Goal: Information Seeking & Learning: Learn about a topic

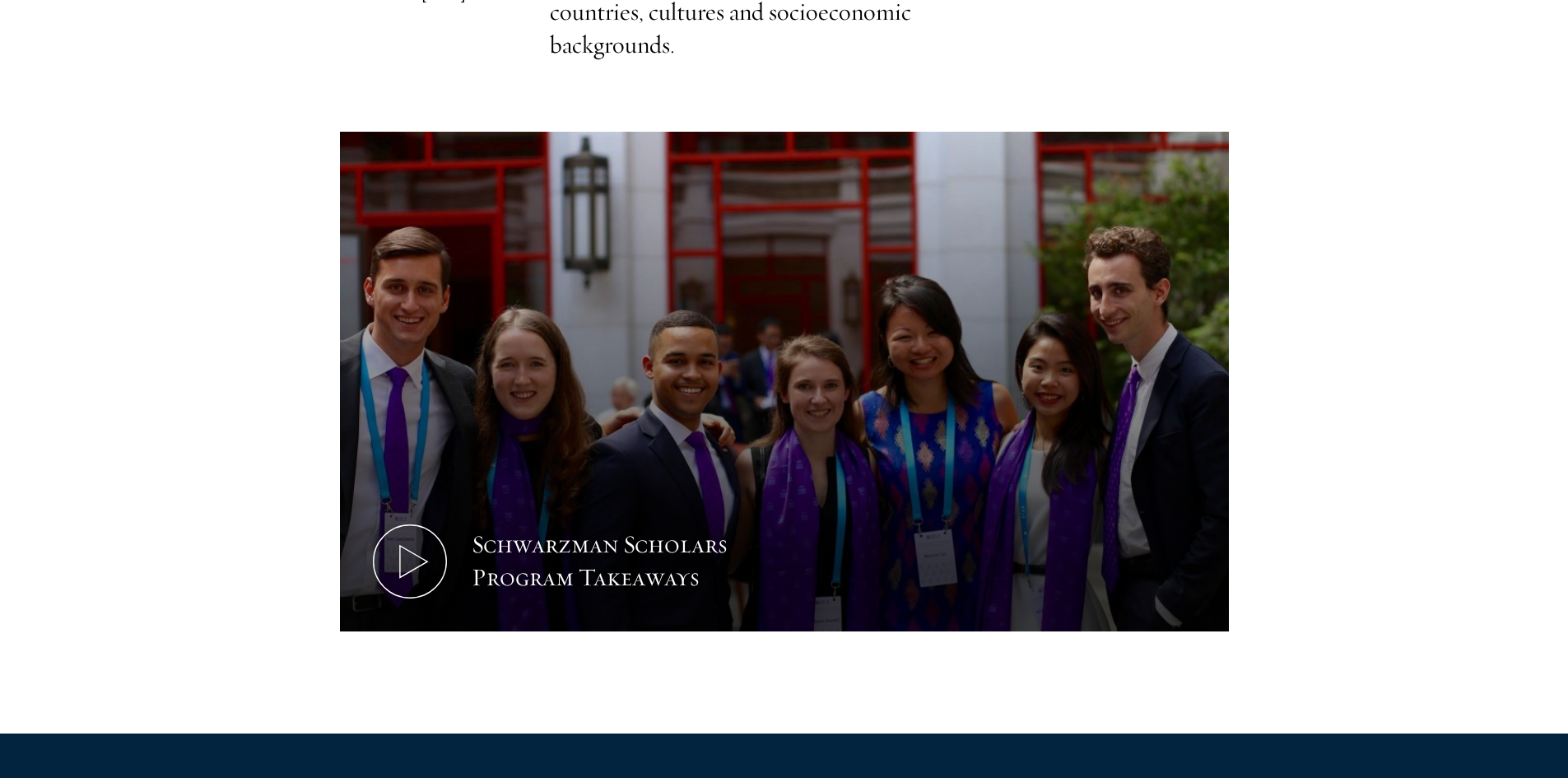
scroll to position [658, 0]
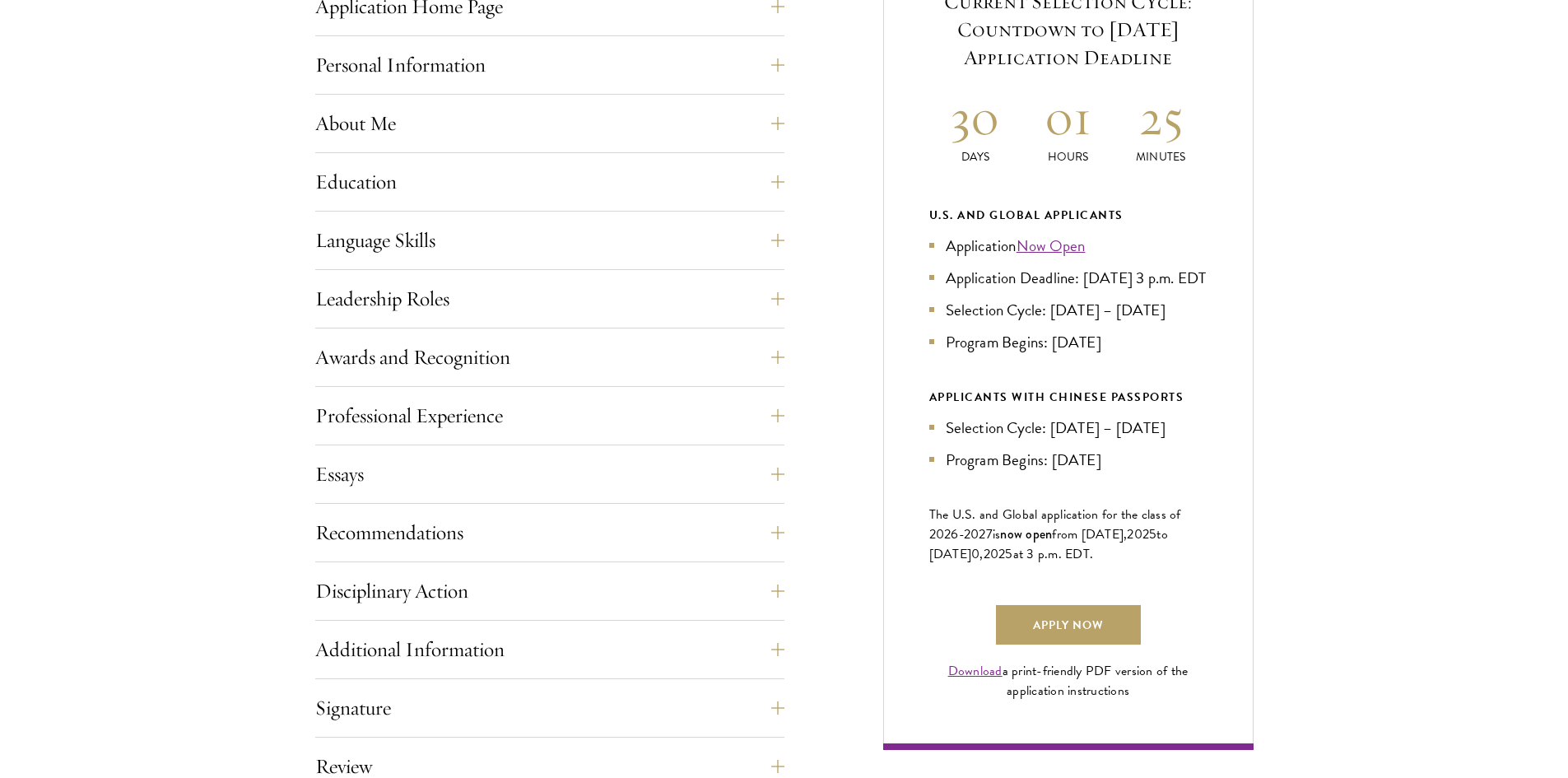
scroll to position [823, 0]
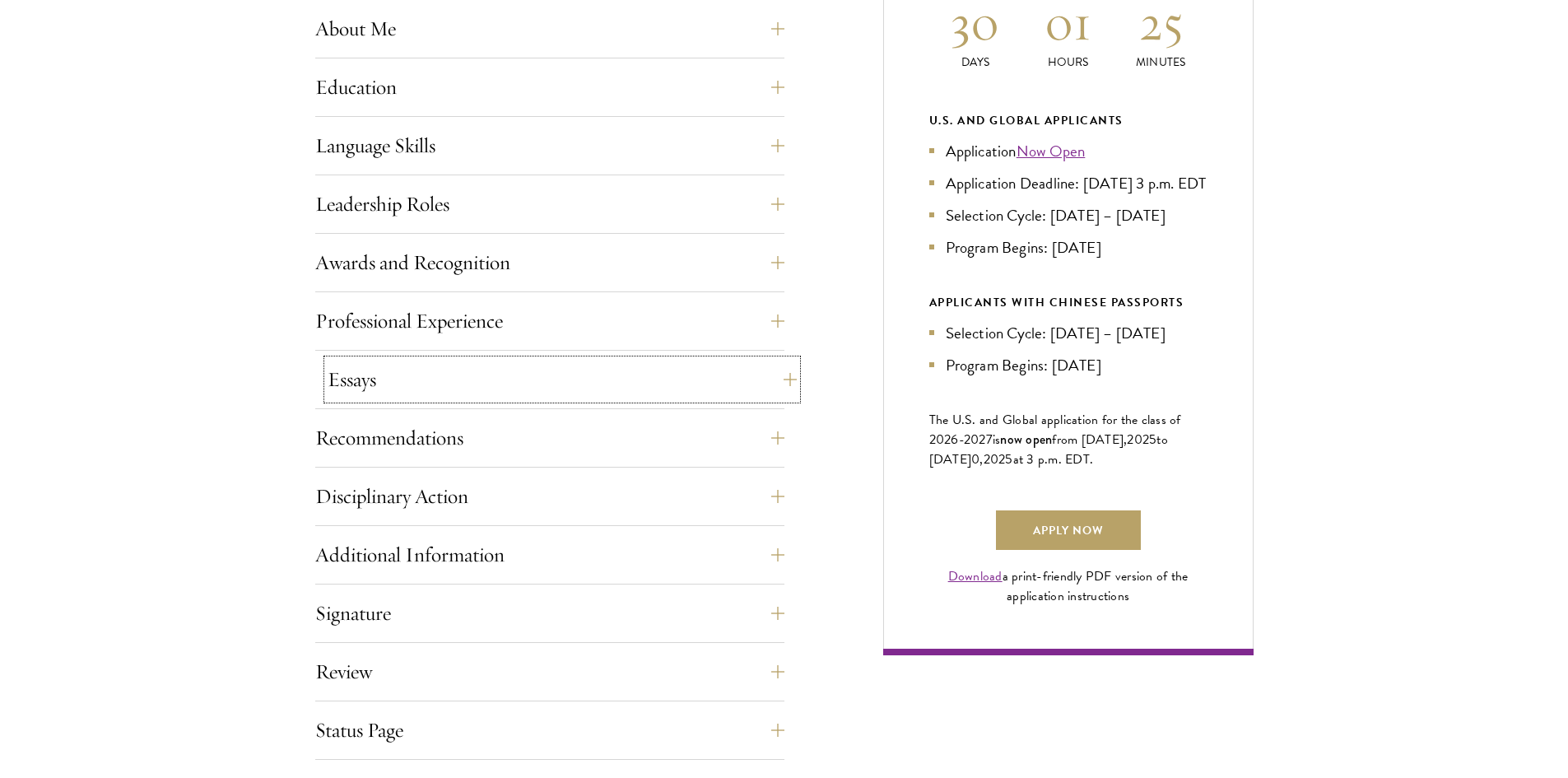
drag, startPoint x: 383, startPoint y: 387, endPoint x: 331, endPoint y: 386, distance: 52.0
click at [383, 387] on button "Essays" at bounding box center [562, 379] width 469 height 39
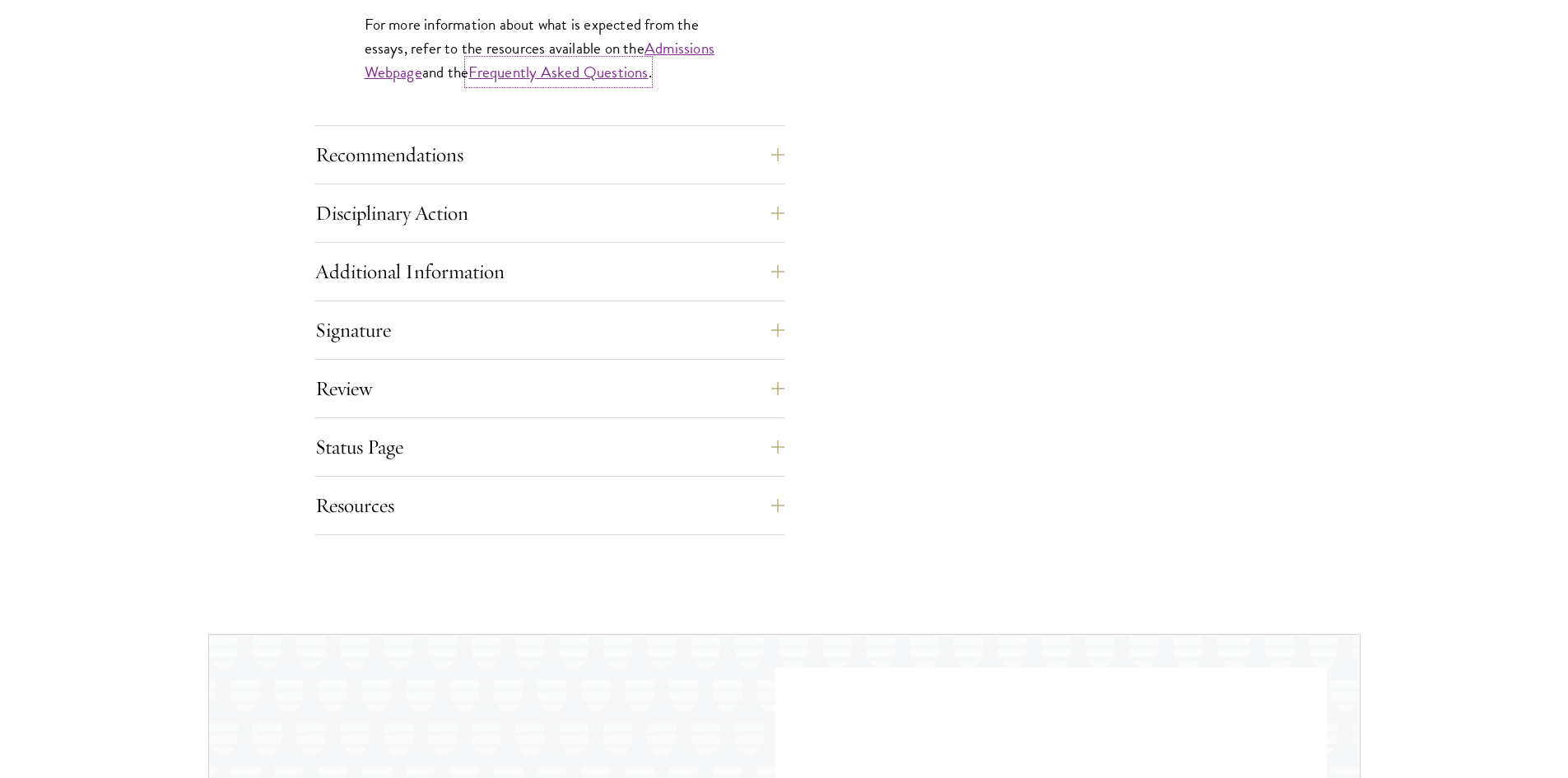
scroll to position [1645, 0]
click at [507, 138] on button "Recommendations" at bounding box center [562, 151] width 469 height 39
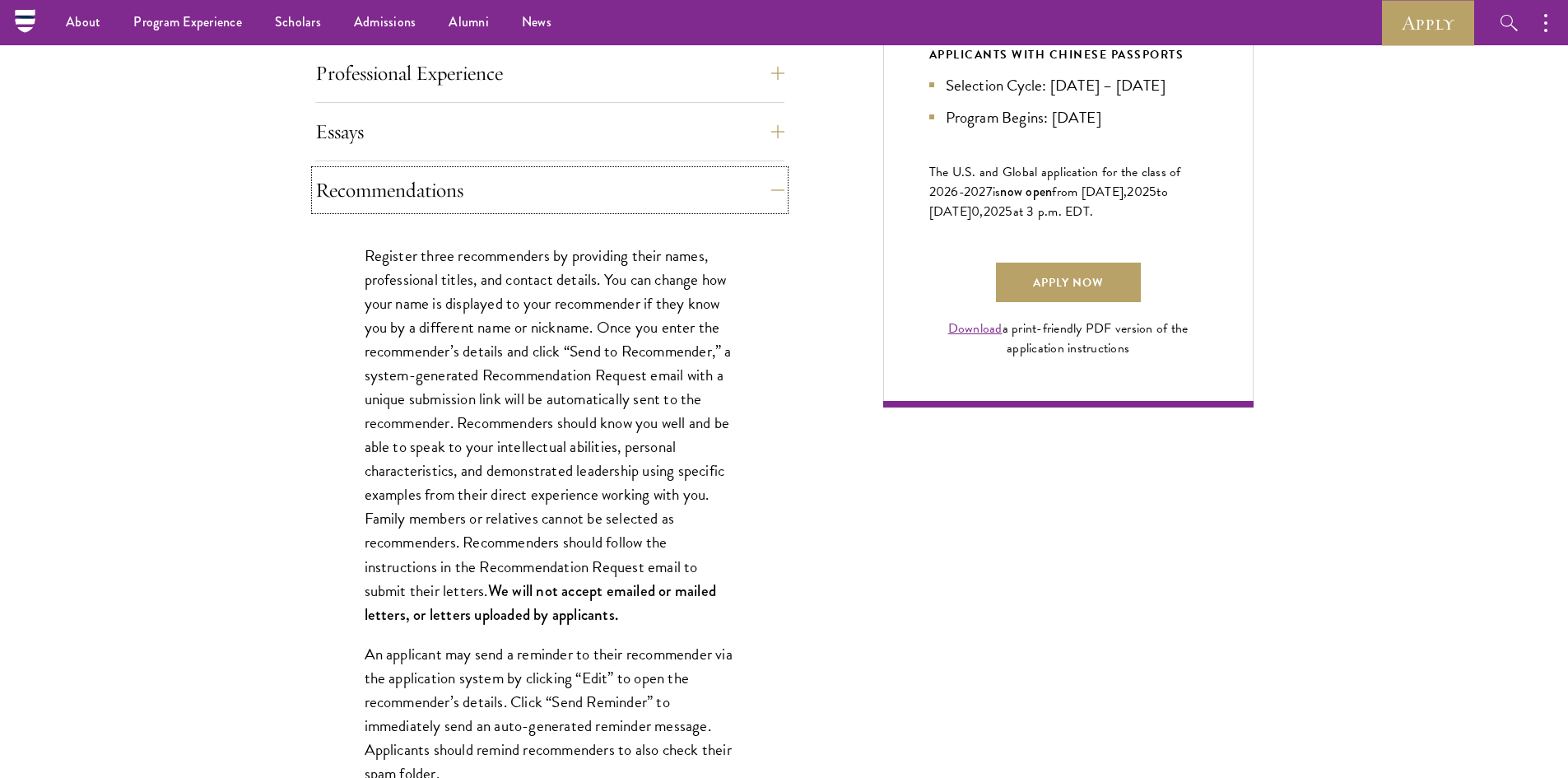
scroll to position [1070, 0]
click at [514, 417] on p "Register three recommenders by providing their names, professional titles, and …" at bounding box center [549, 436] width 370 height 383
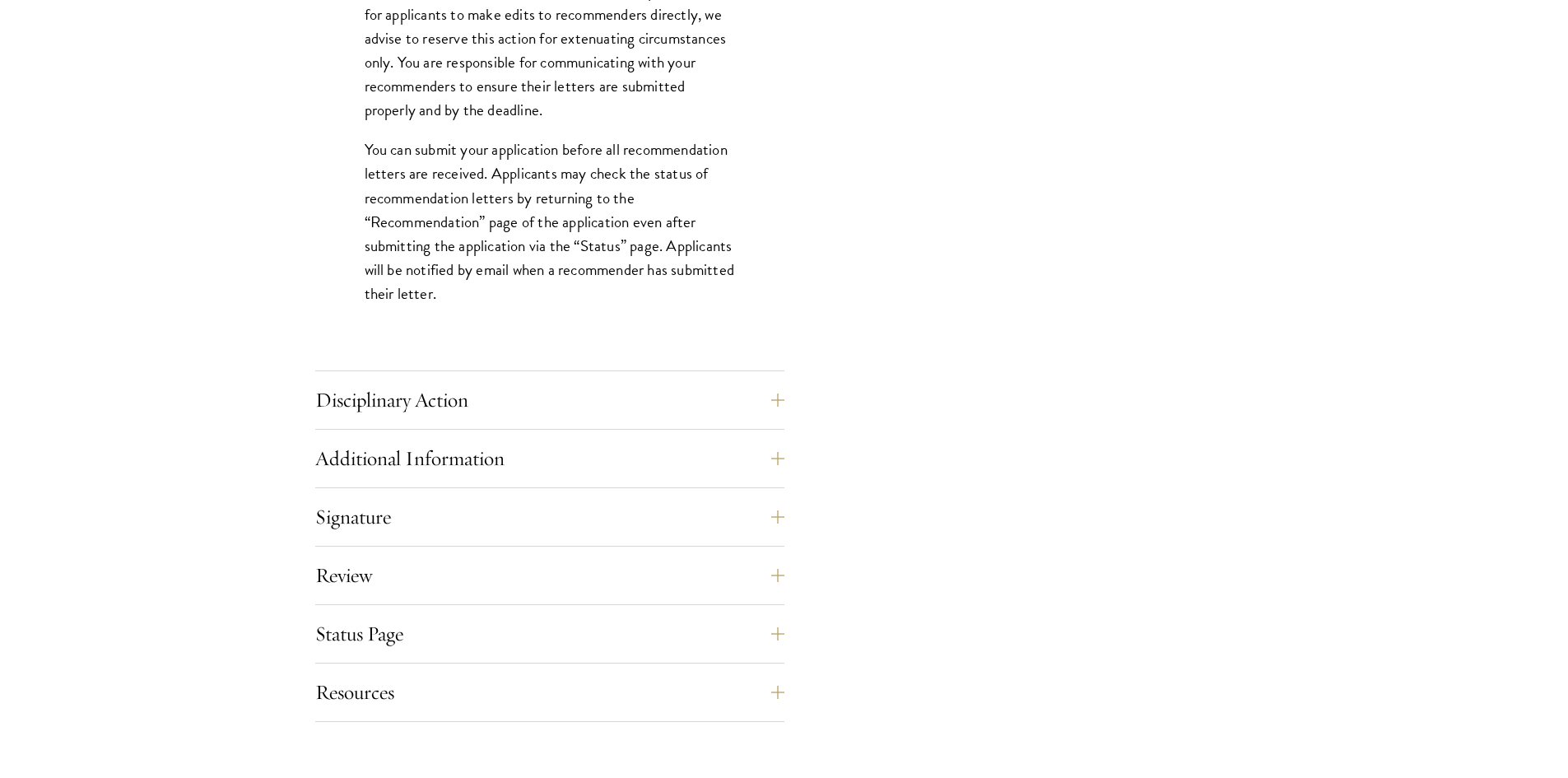
scroll to position [2304, 0]
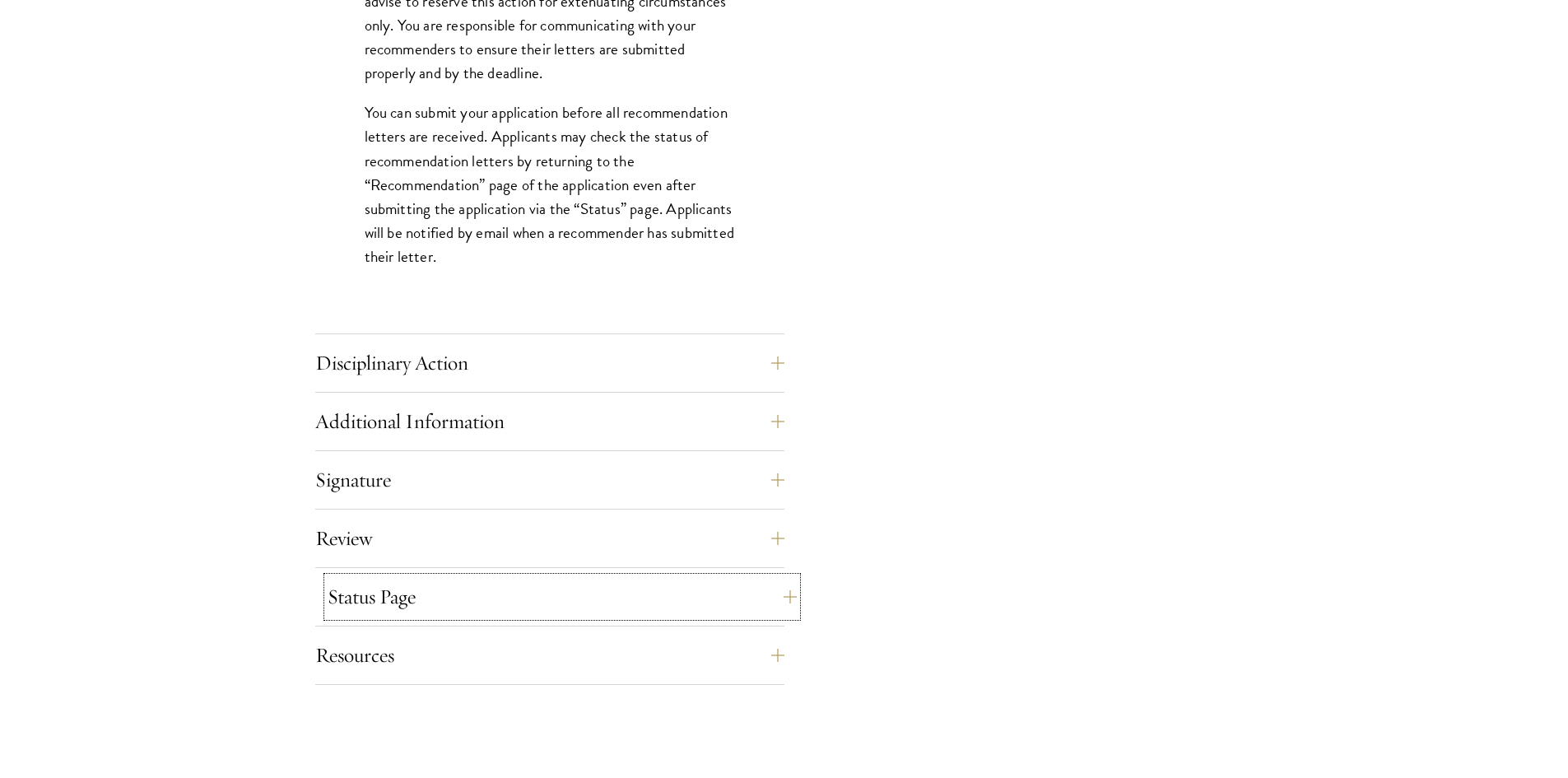
click at [381, 605] on button "Status Page" at bounding box center [562, 597] width 469 height 39
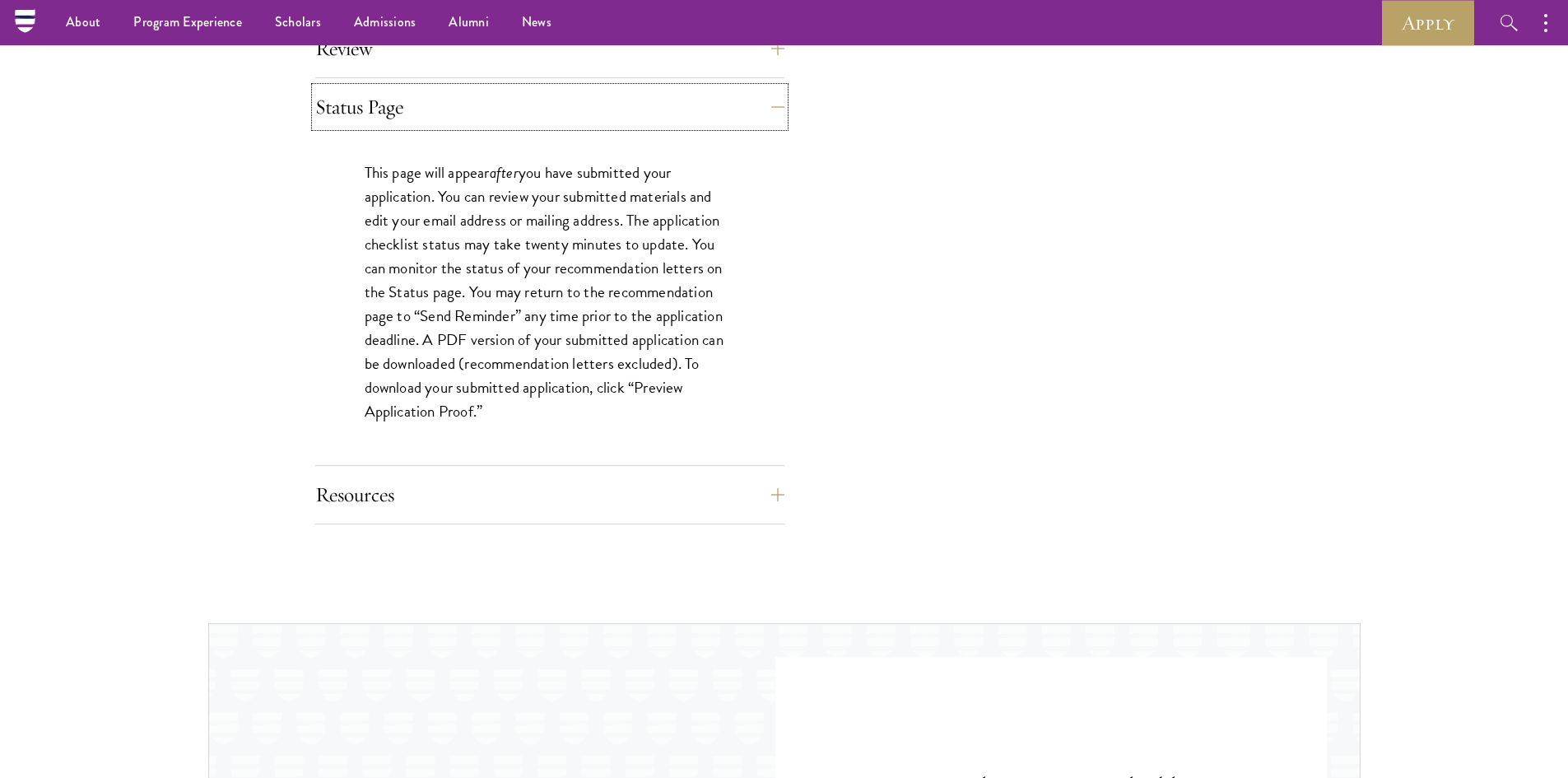
scroll to position [1399, 0]
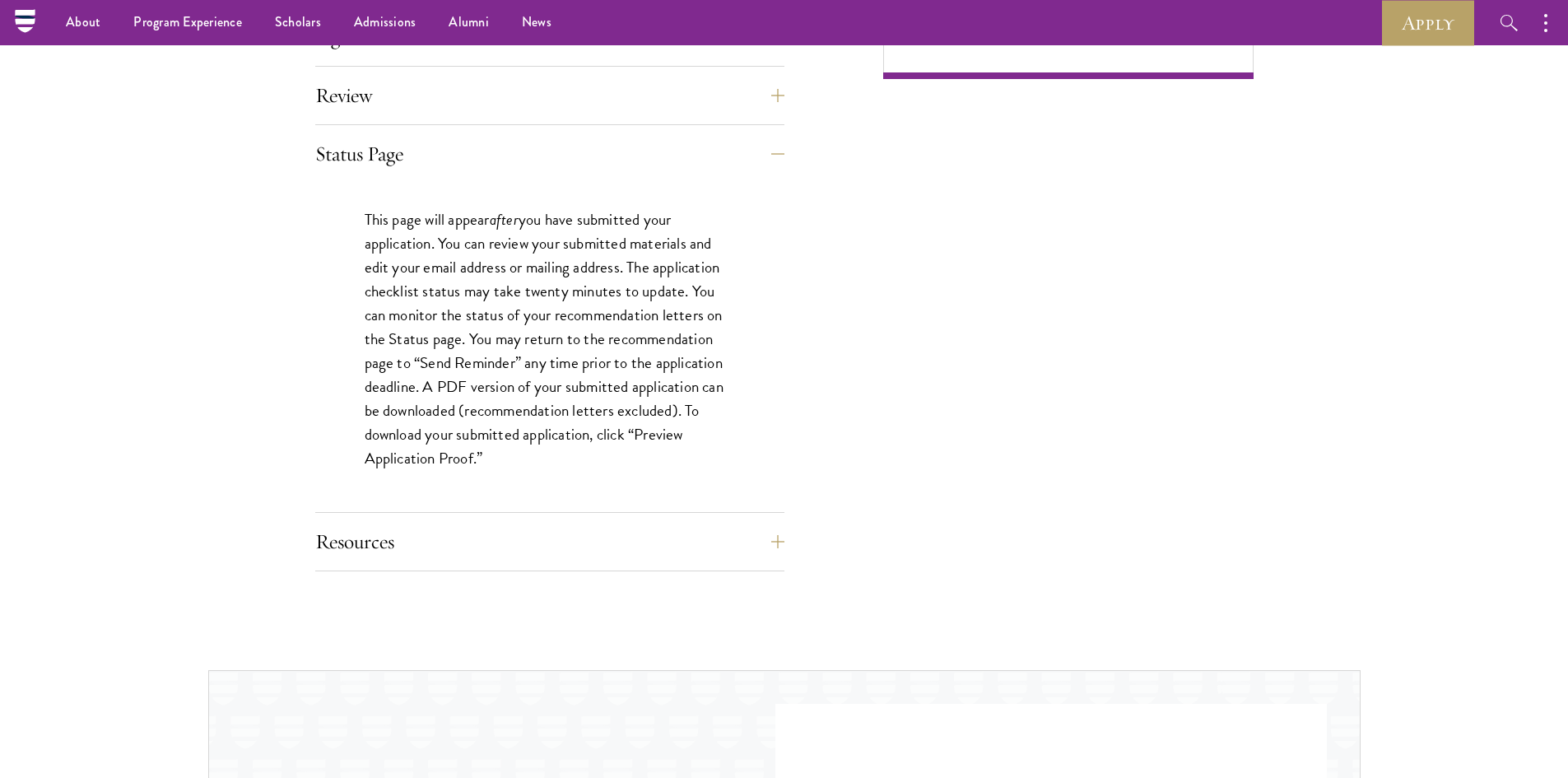
click at [570, 511] on div "This page will appear after you have submitted your application. You can review…" at bounding box center [549, 347] width 469 height 329
click at [569, 524] on button "Resources" at bounding box center [562, 541] width 469 height 39
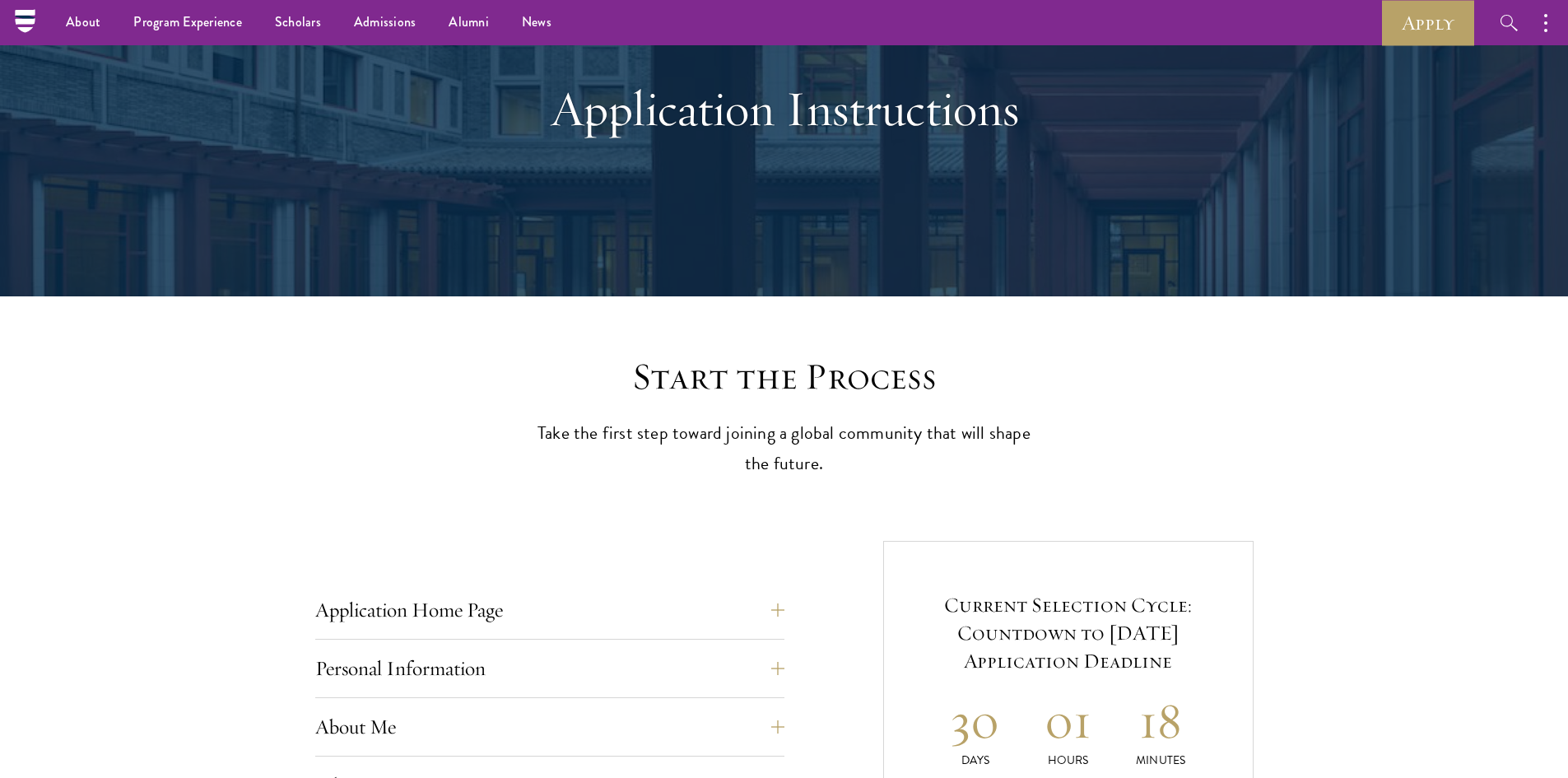
scroll to position [0, 0]
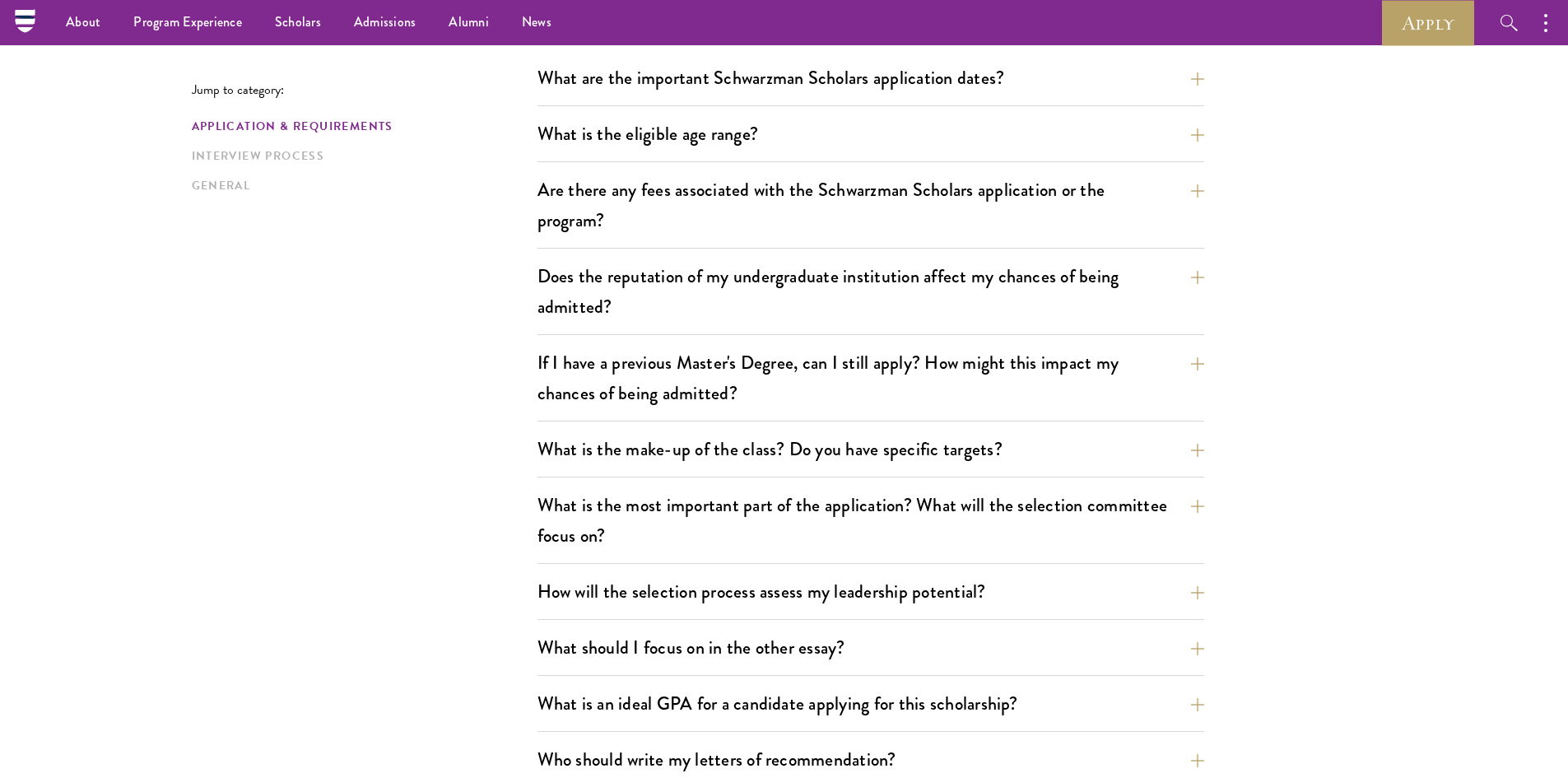
scroll to position [411, 0]
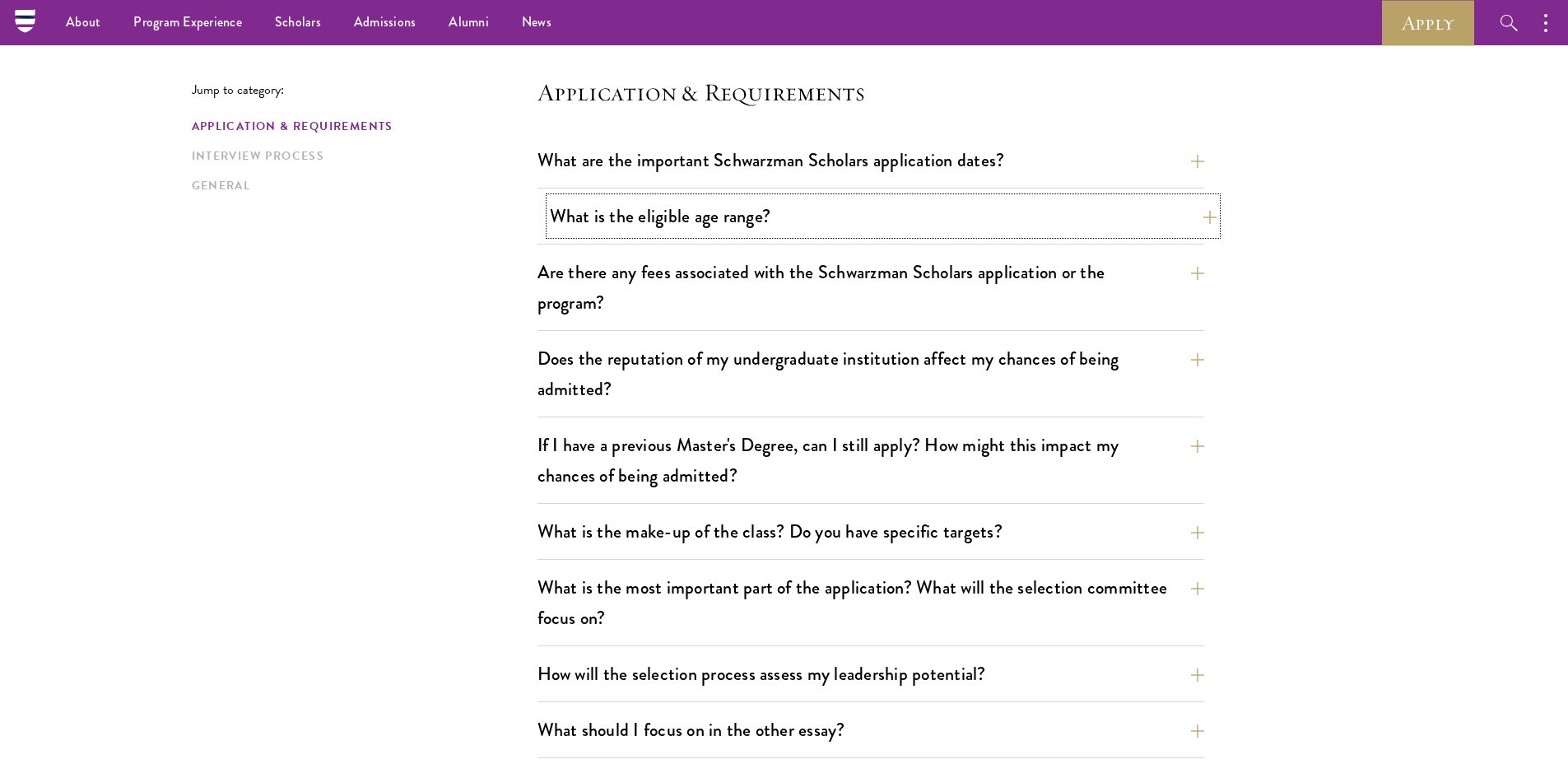
click at [753, 215] on button "What is the eligible age range?" at bounding box center [883, 216] width 667 height 37
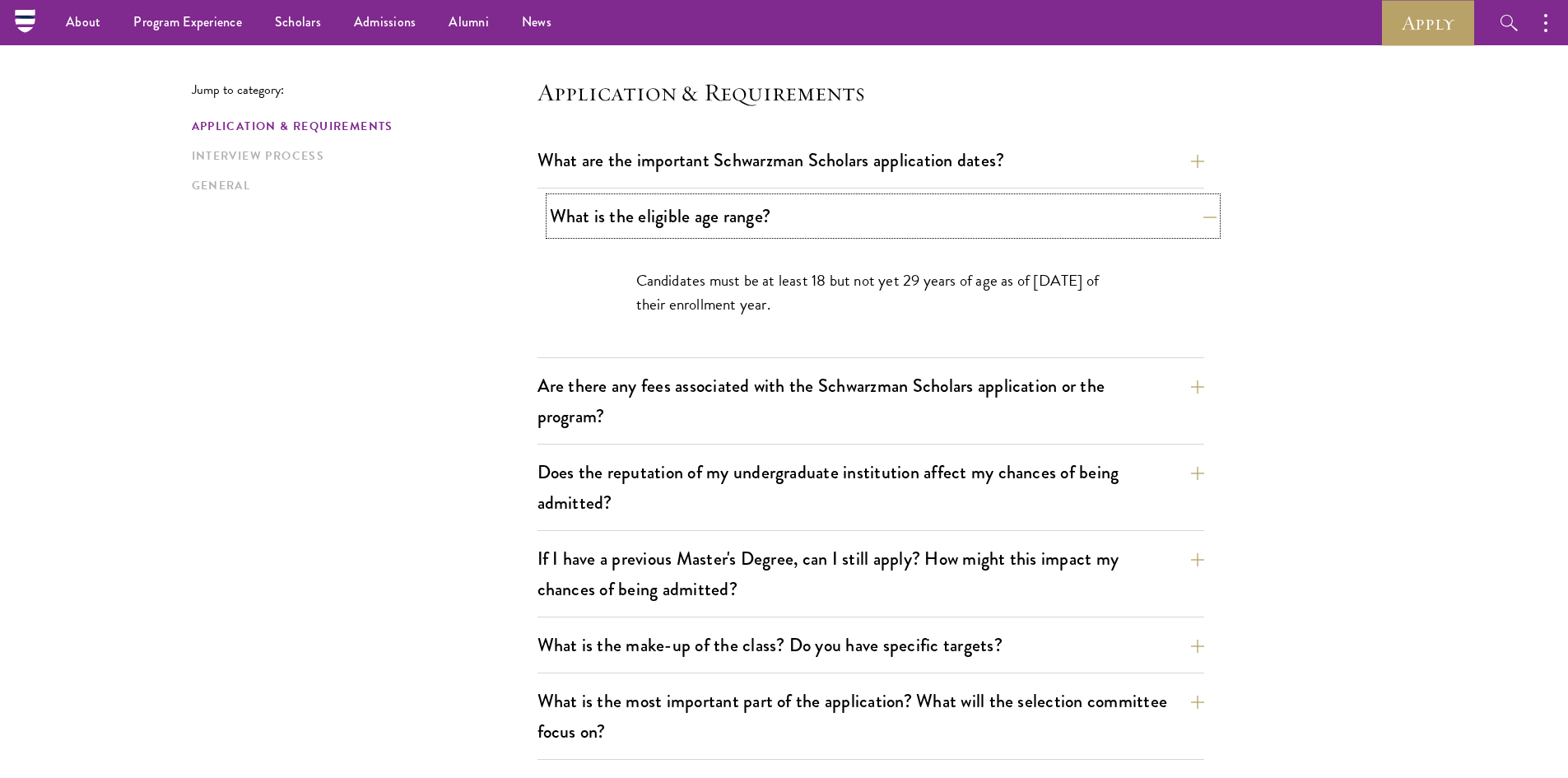
click at [753, 215] on button "What is the eligible age range?" at bounding box center [883, 216] width 667 height 37
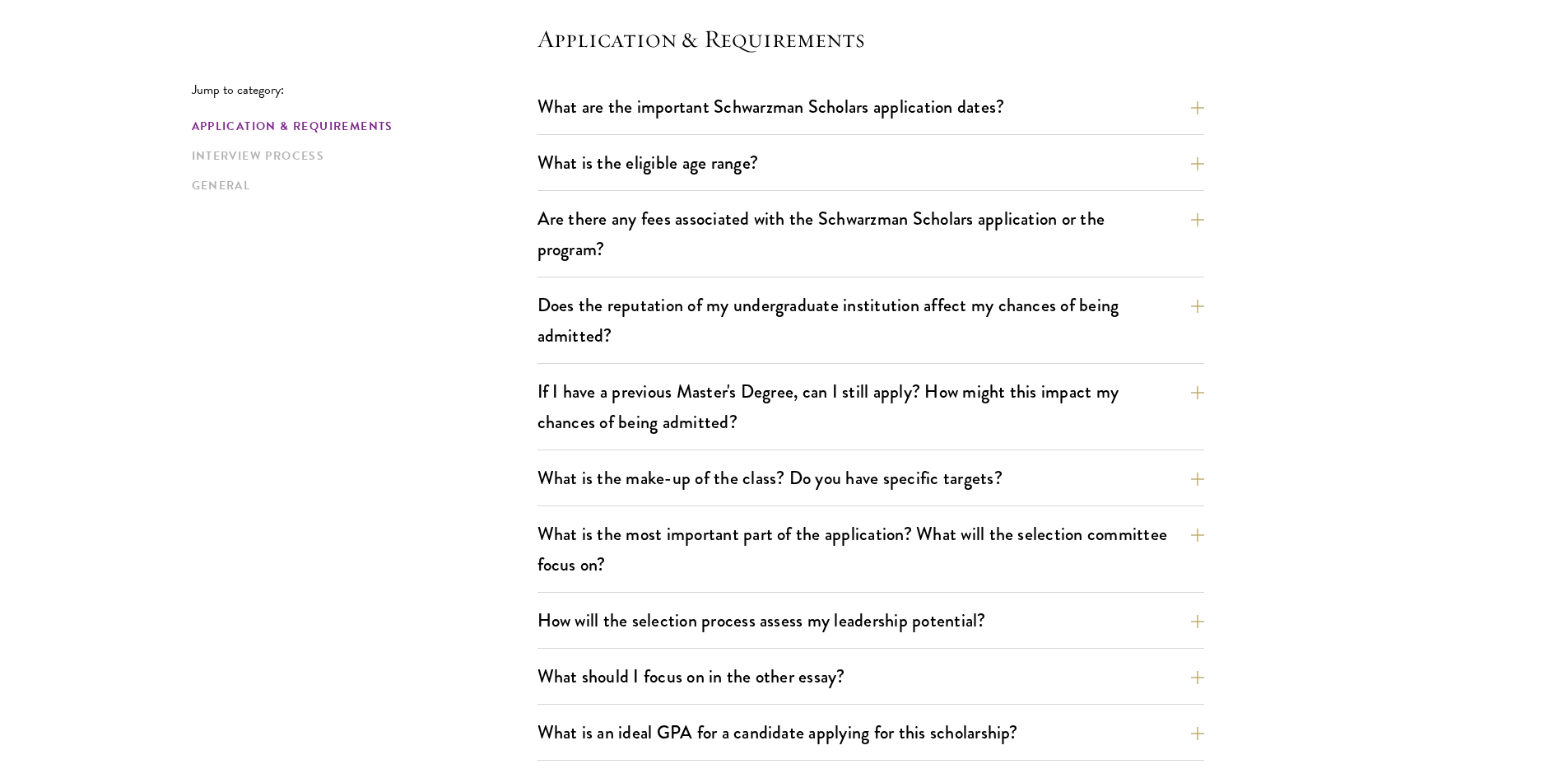
scroll to position [494, 0]
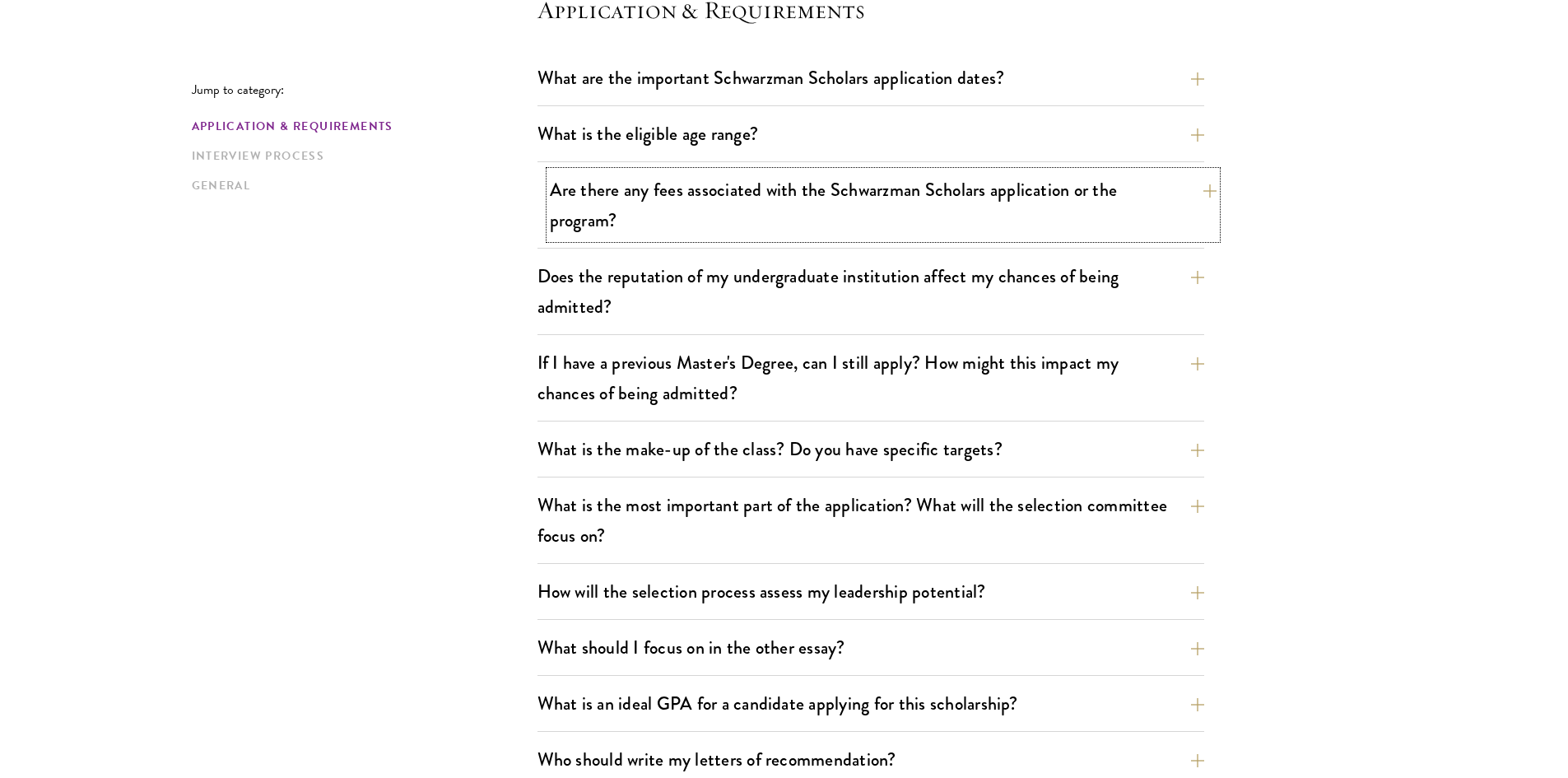
click at [561, 231] on button "Are there any fees associated with the Schwarzman Scholars application or the p…" at bounding box center [883, 204] width 667 height 67
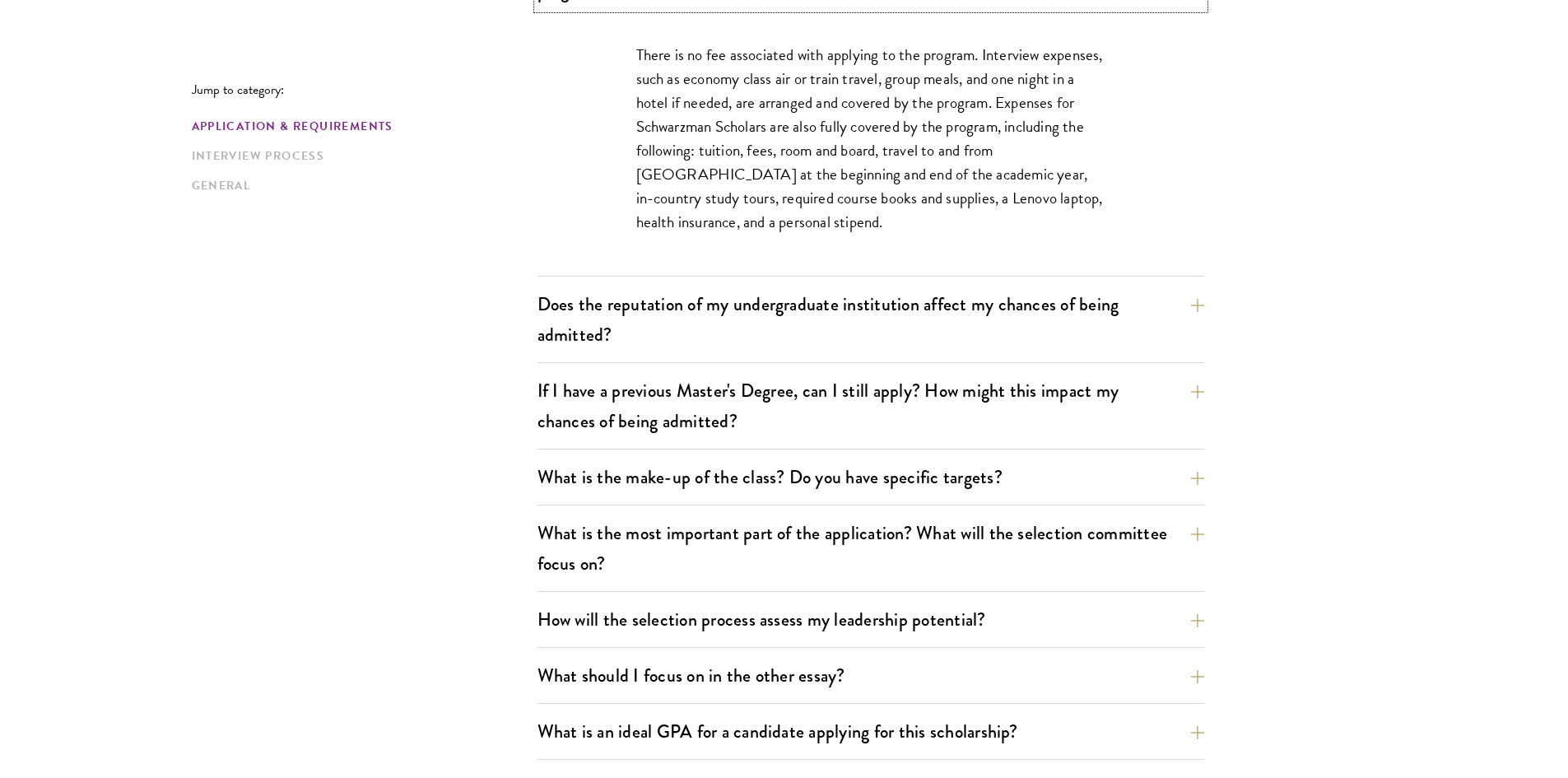
scroll to position [741, 0]
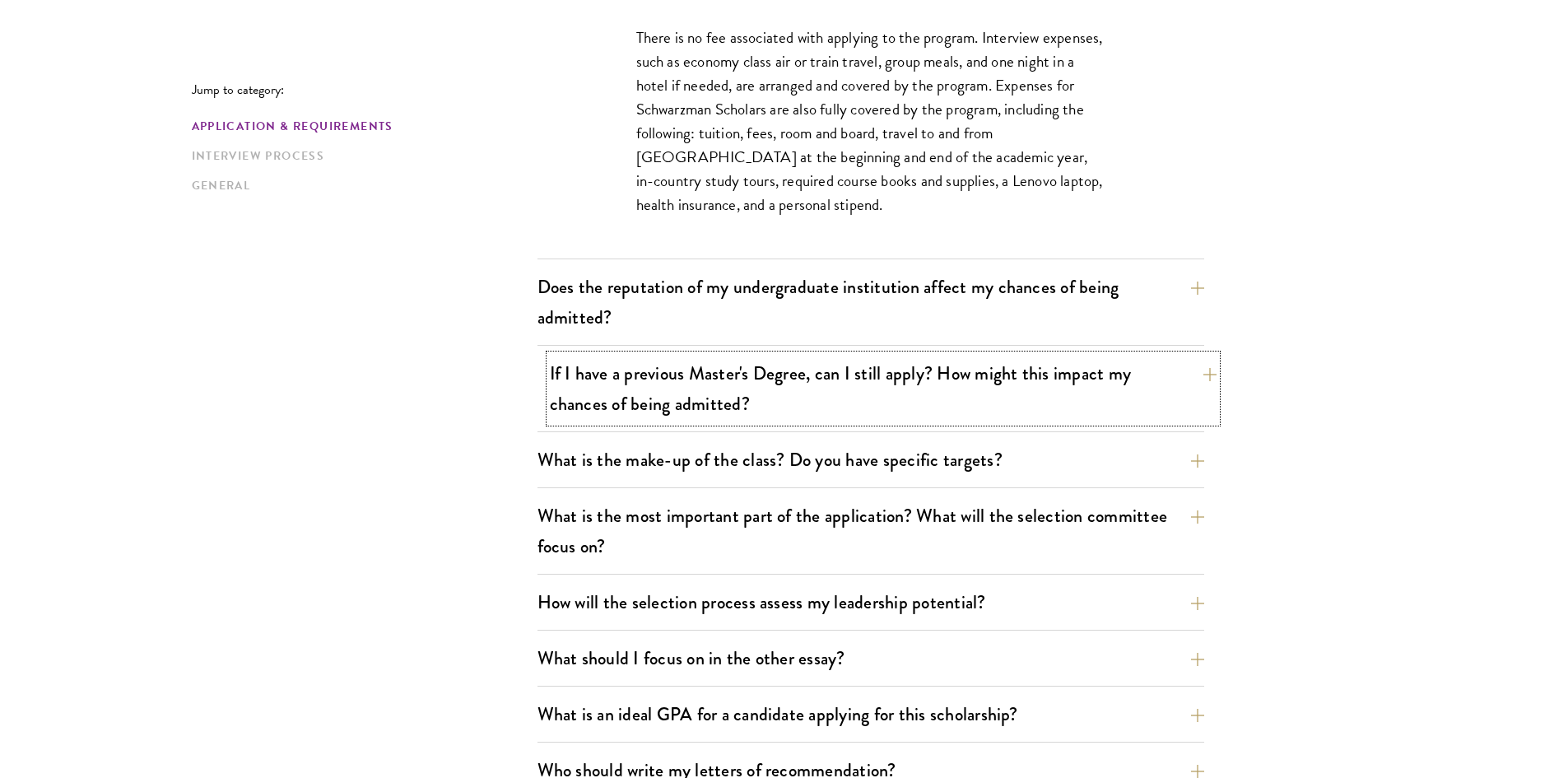
click at [655, 397] on button "If I have a previous Master's Degree, can I still apply? How might this impact …" at bounding box center [883, 388] width 667 height 67
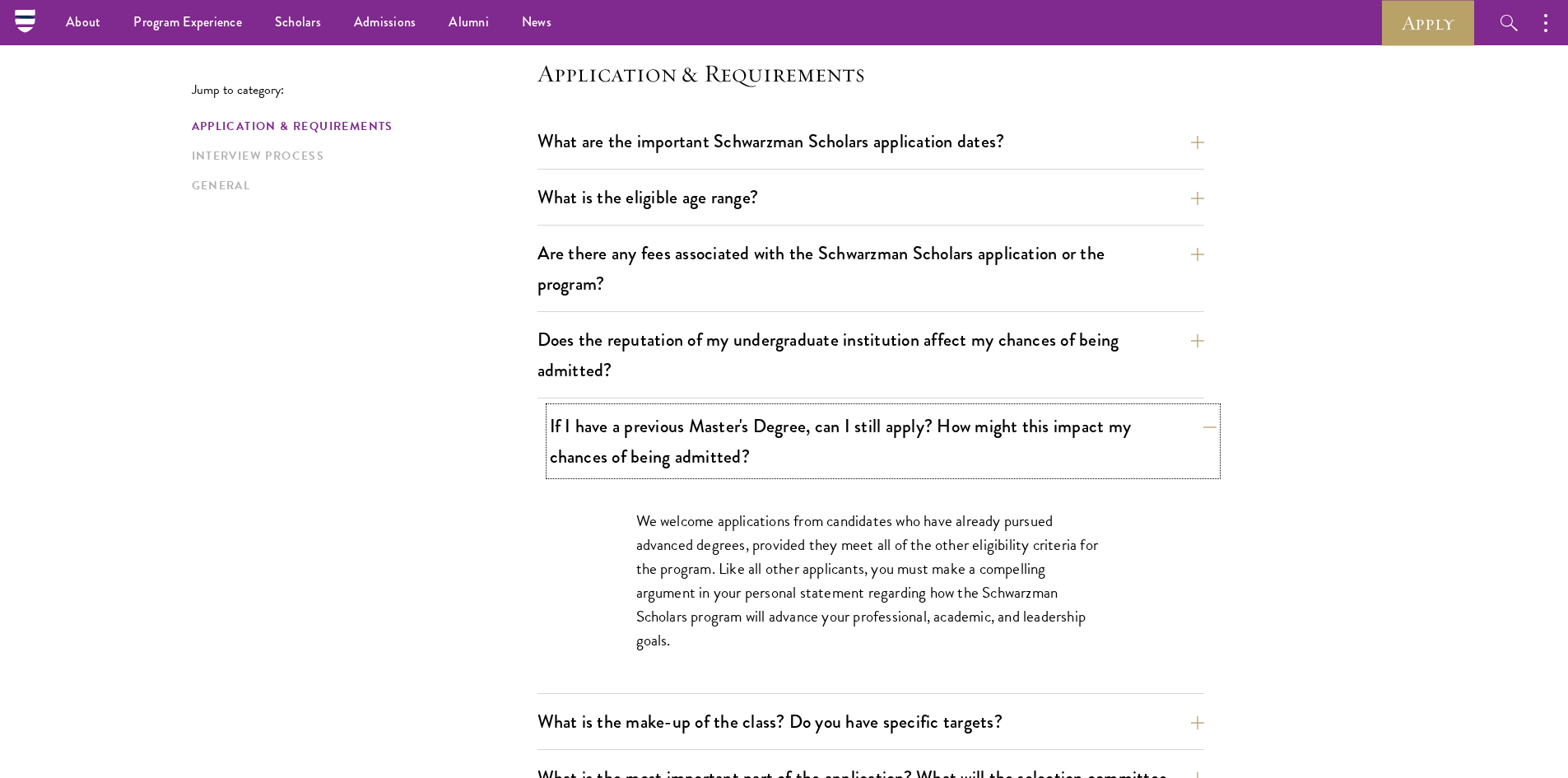
scroll to position [411, 0]
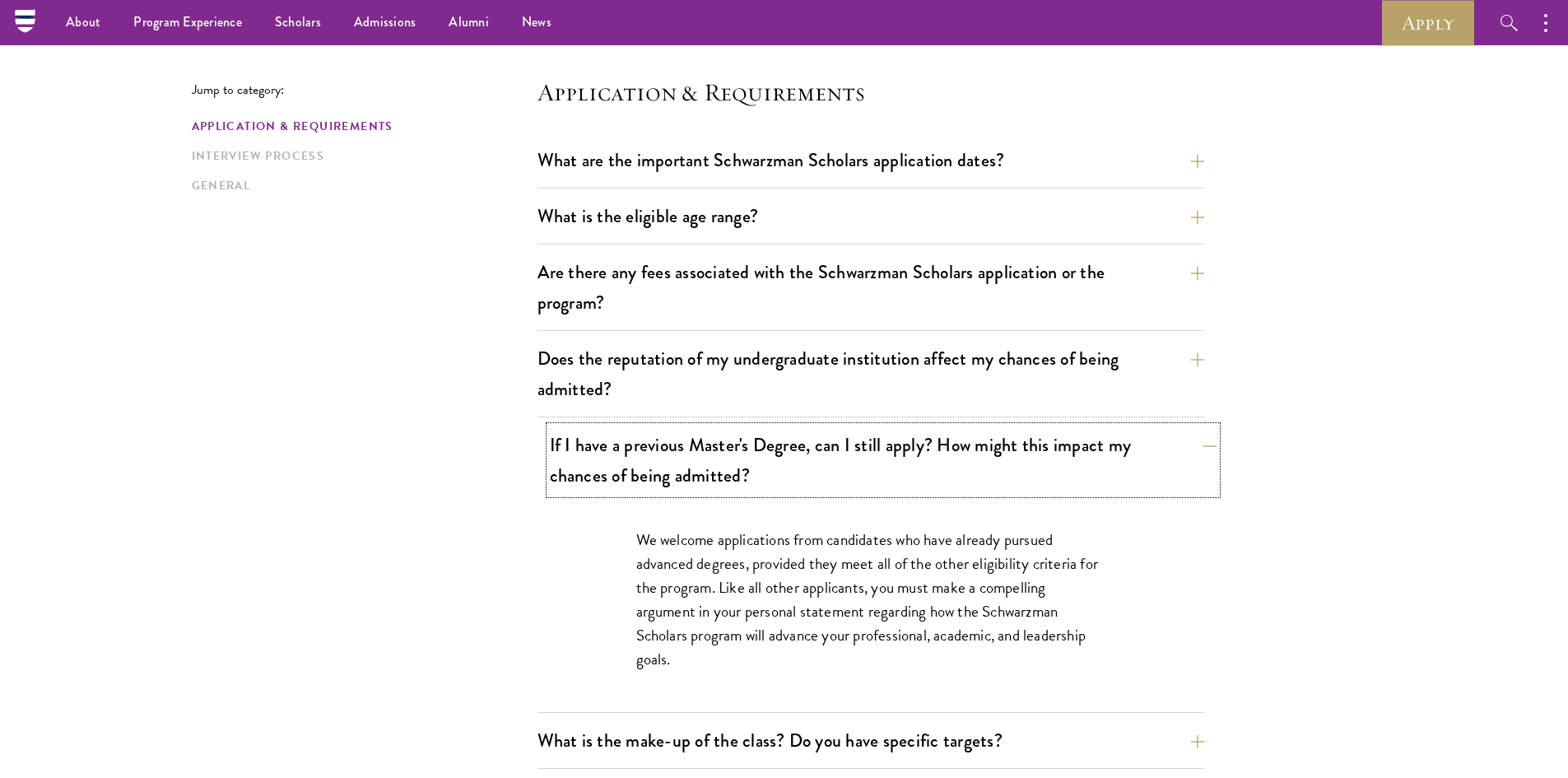
click at [637, 471] on button "If I have a previous Master's Degree, can I still apply? How might this impact …" at bounding box center [883, 460] width 667 height 67
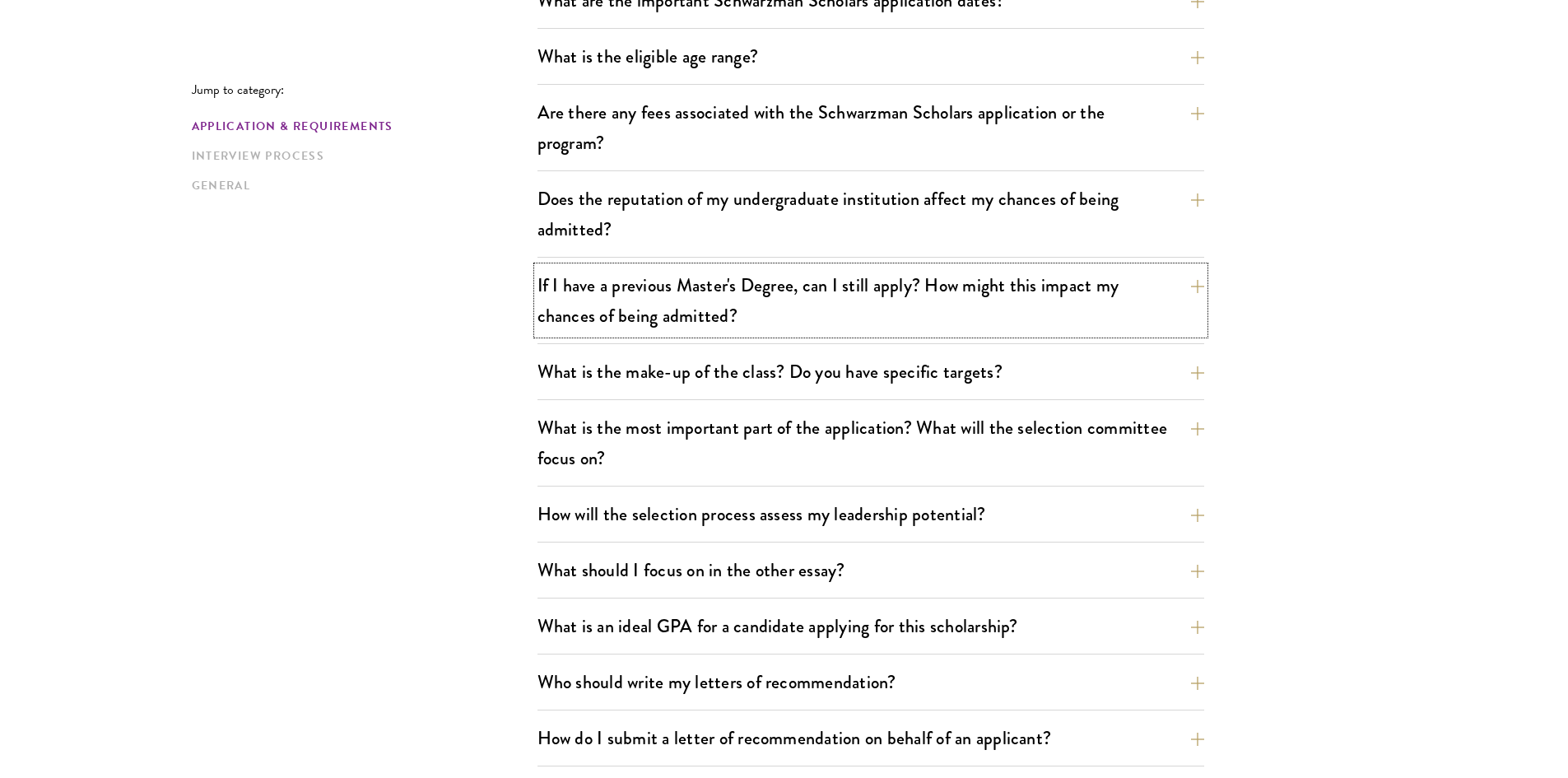
scroll to position [576, 0]
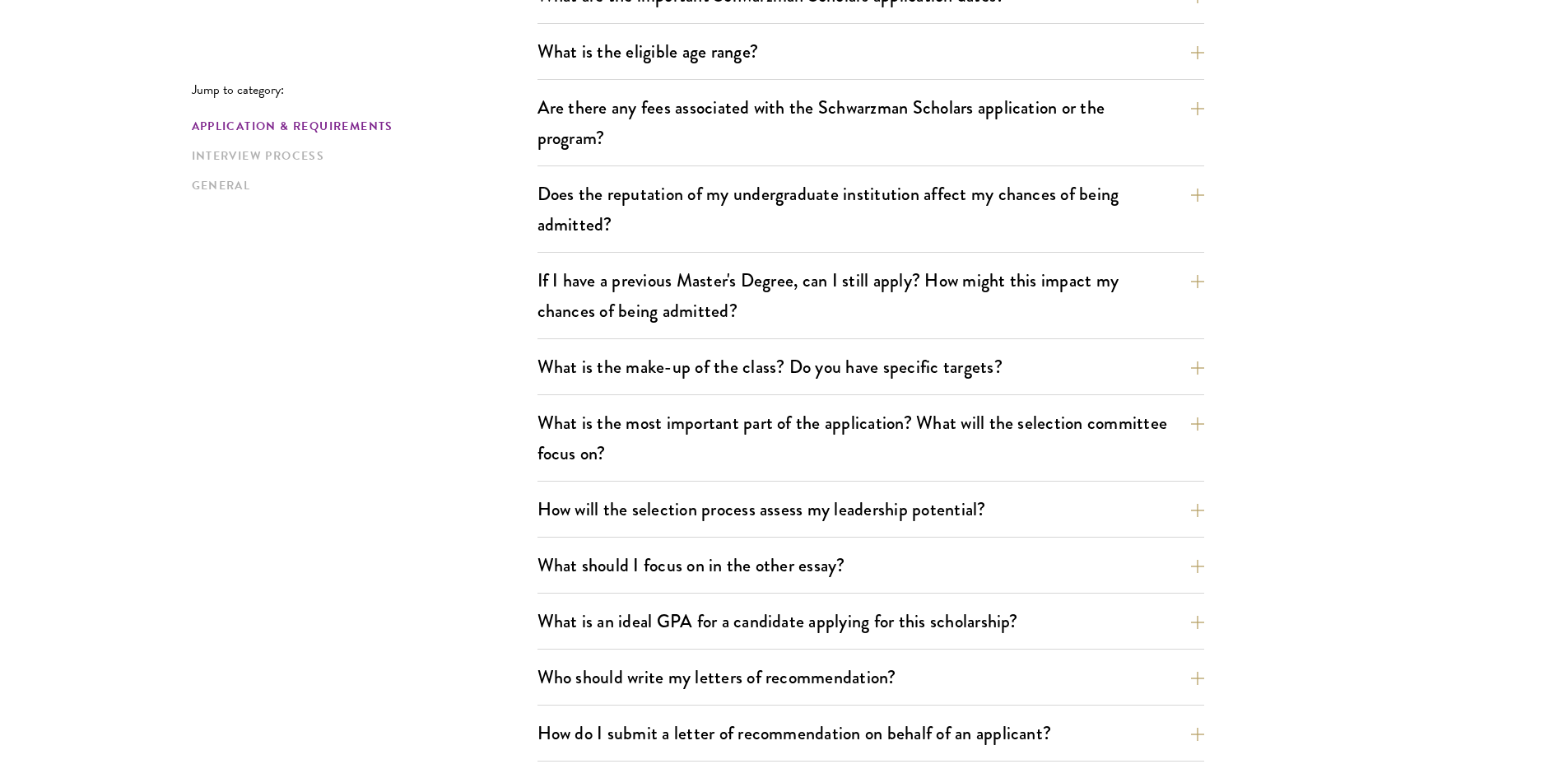
click at [773, 442] on button "What is the most important part of the application? What will the selection com…" at bounding box center [883, 438] width 667 height 67
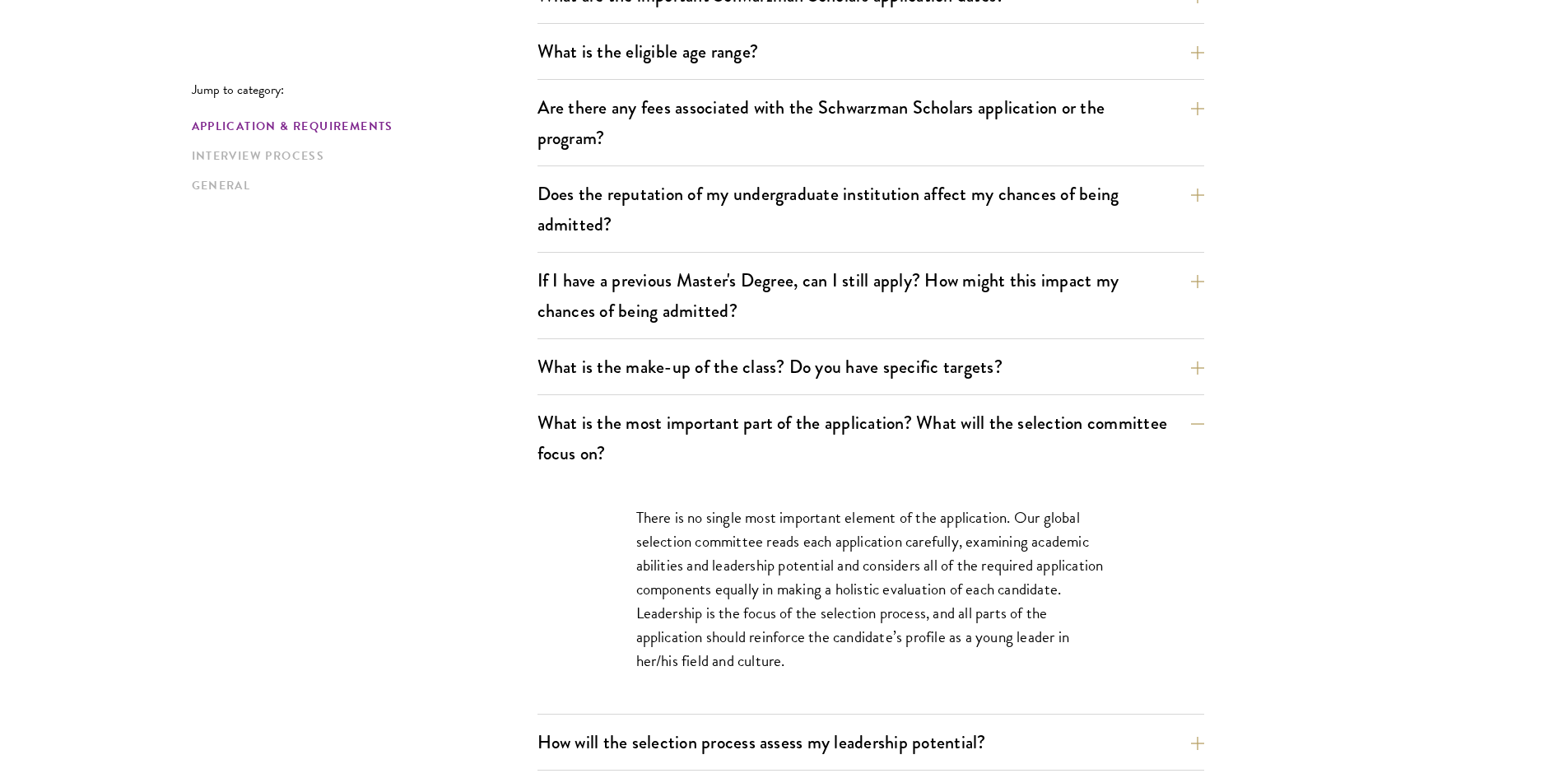
click at [580, 436] on button "What is the most important part of the application? What will the selection com…" at bounding box center [883, 438] width 667 height 67
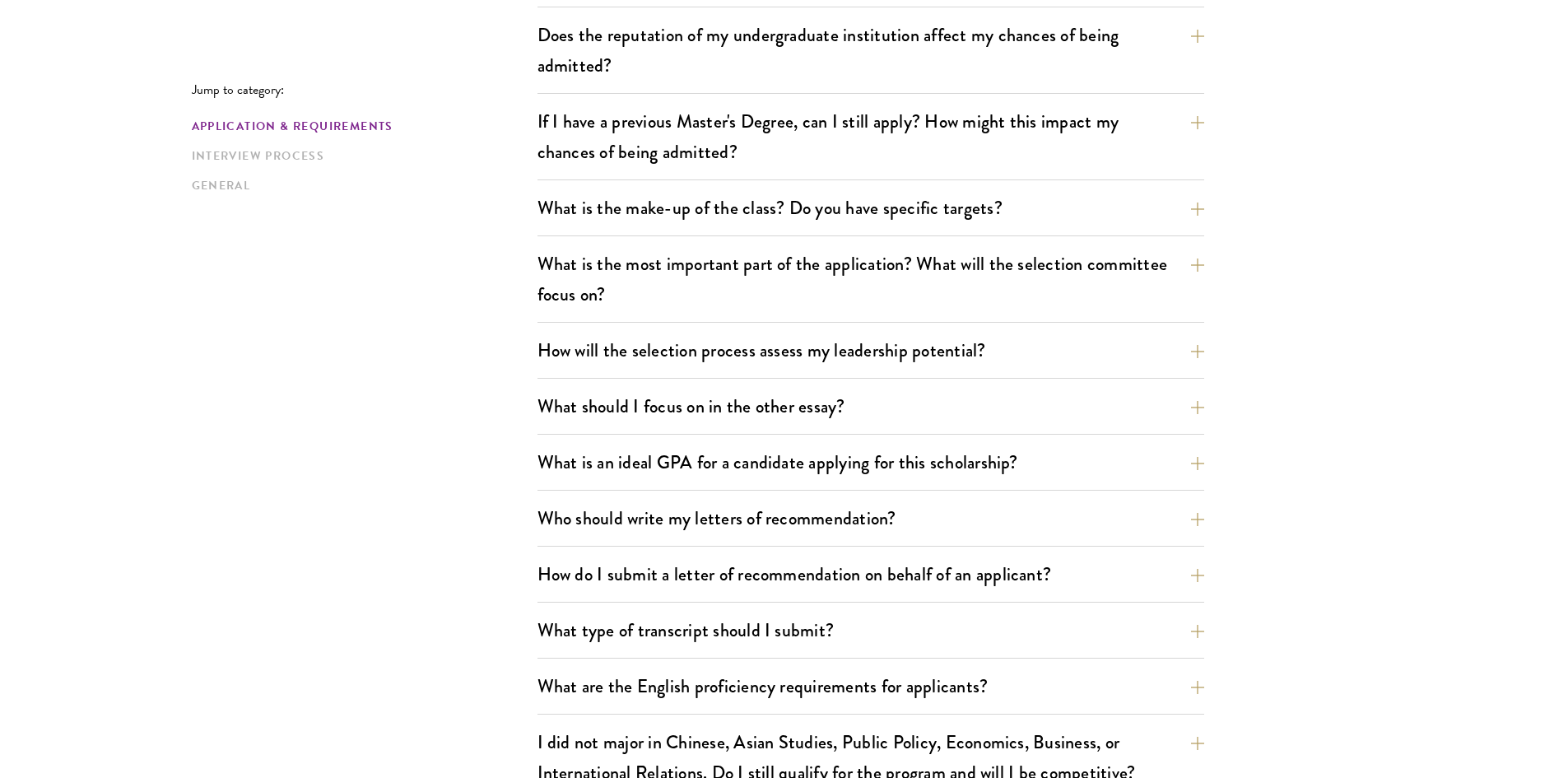
scroll to position [741, 0]
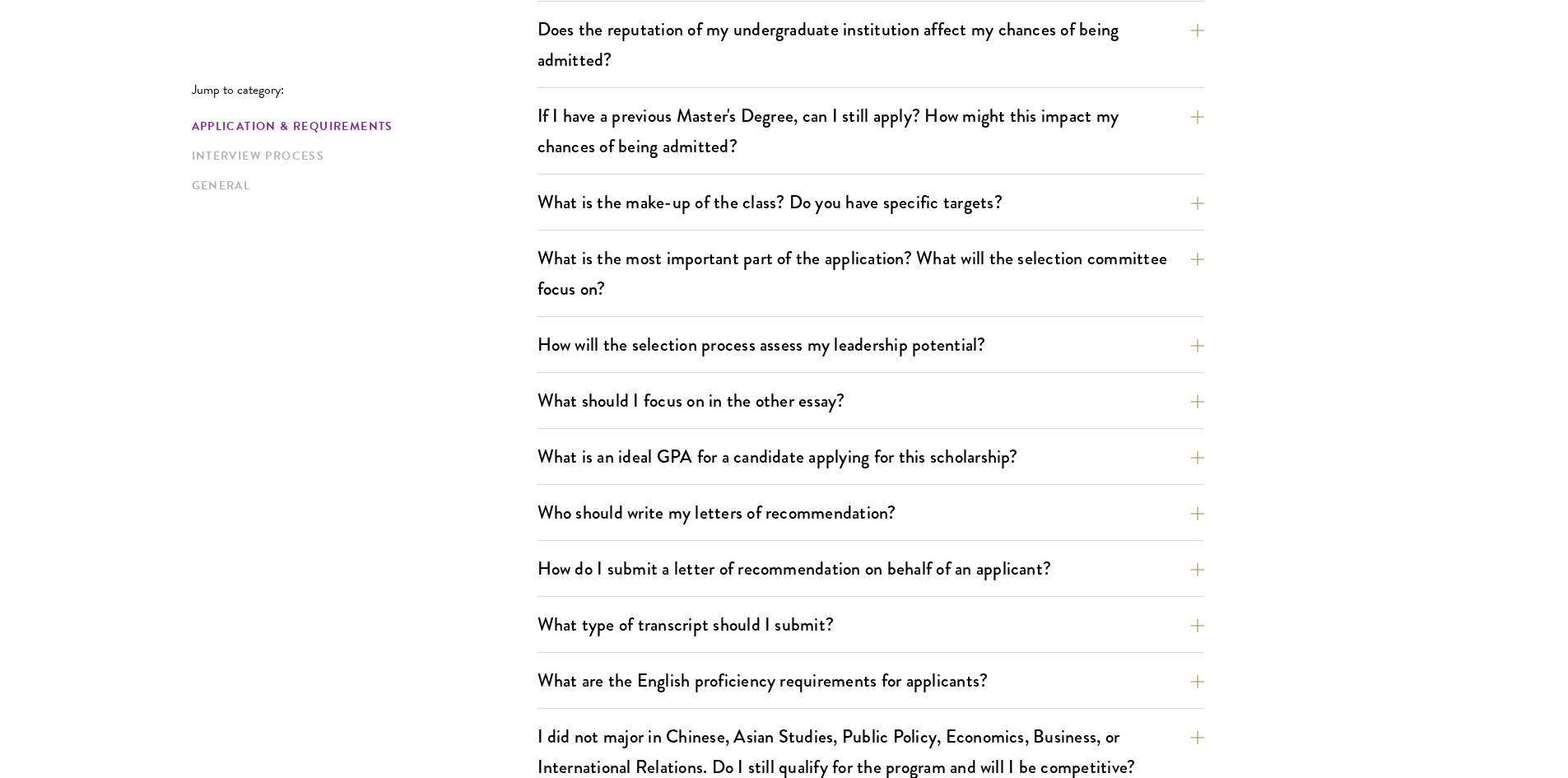
click at [737, 323] on div "What are the important Schwarzman Scholars application dates? Applicants who ho…" at bounding box center [870, 461] width 667 height 1297
drag, startPoint x: 717, startPoint y: 360, endPoint x: 694, endPoint y: 375, distance: 27.5
click at [715, 363] on div "How will the selection process assess my leadership potential? The Schwarzman S…" at bounding box center [870, 349] width 667 height 47
click at [605, 352] on button "How will the selection process assess my leadership potential?" at bounding box center [883, 345] width 667 height 37
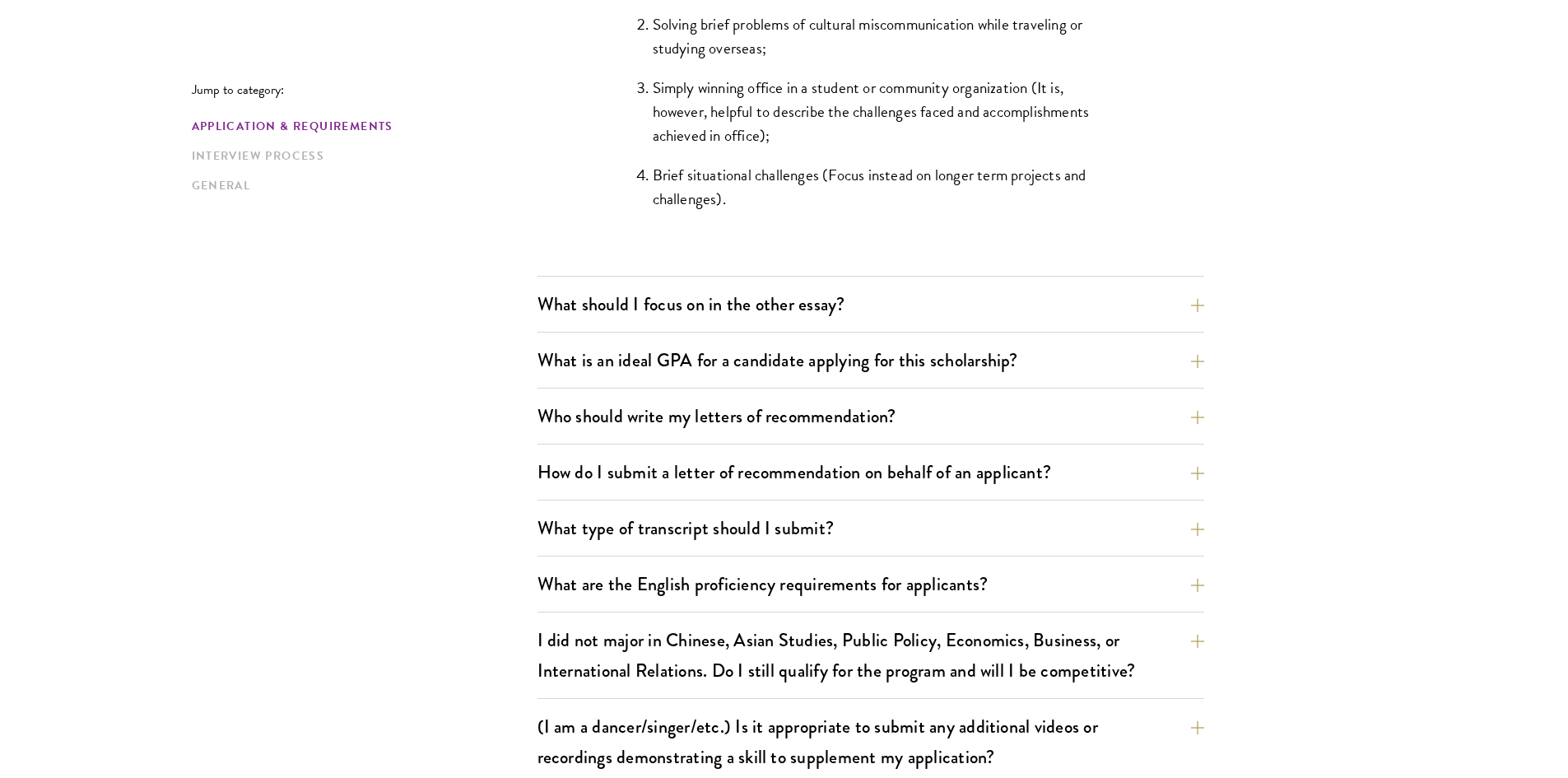
scroll to position [1811, 0]
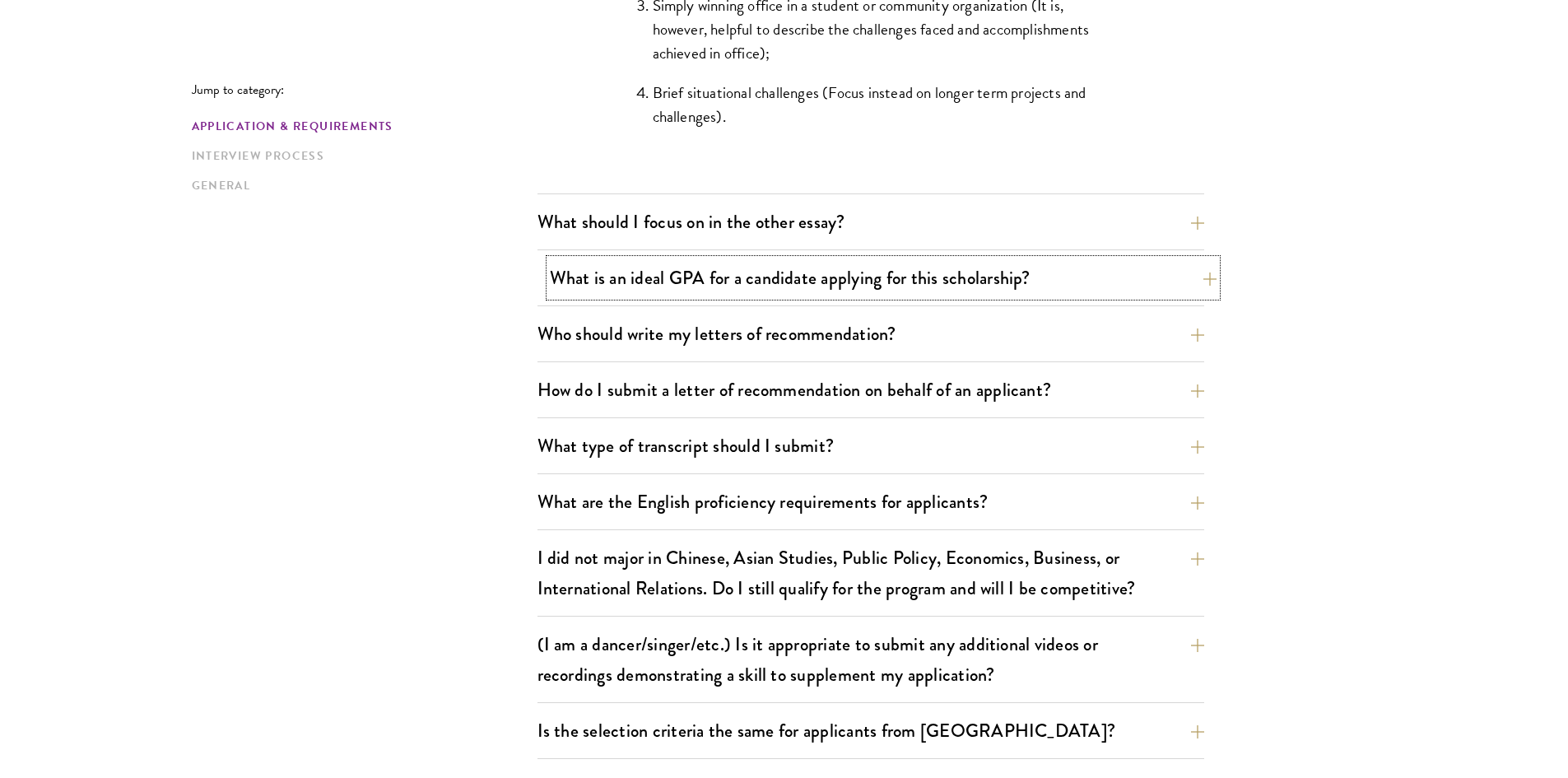
click at [933, 291] on button "What is an ideal GPA for a candidate applying for this scholarship?" at bounding box center [883, 278] width 667 height 37
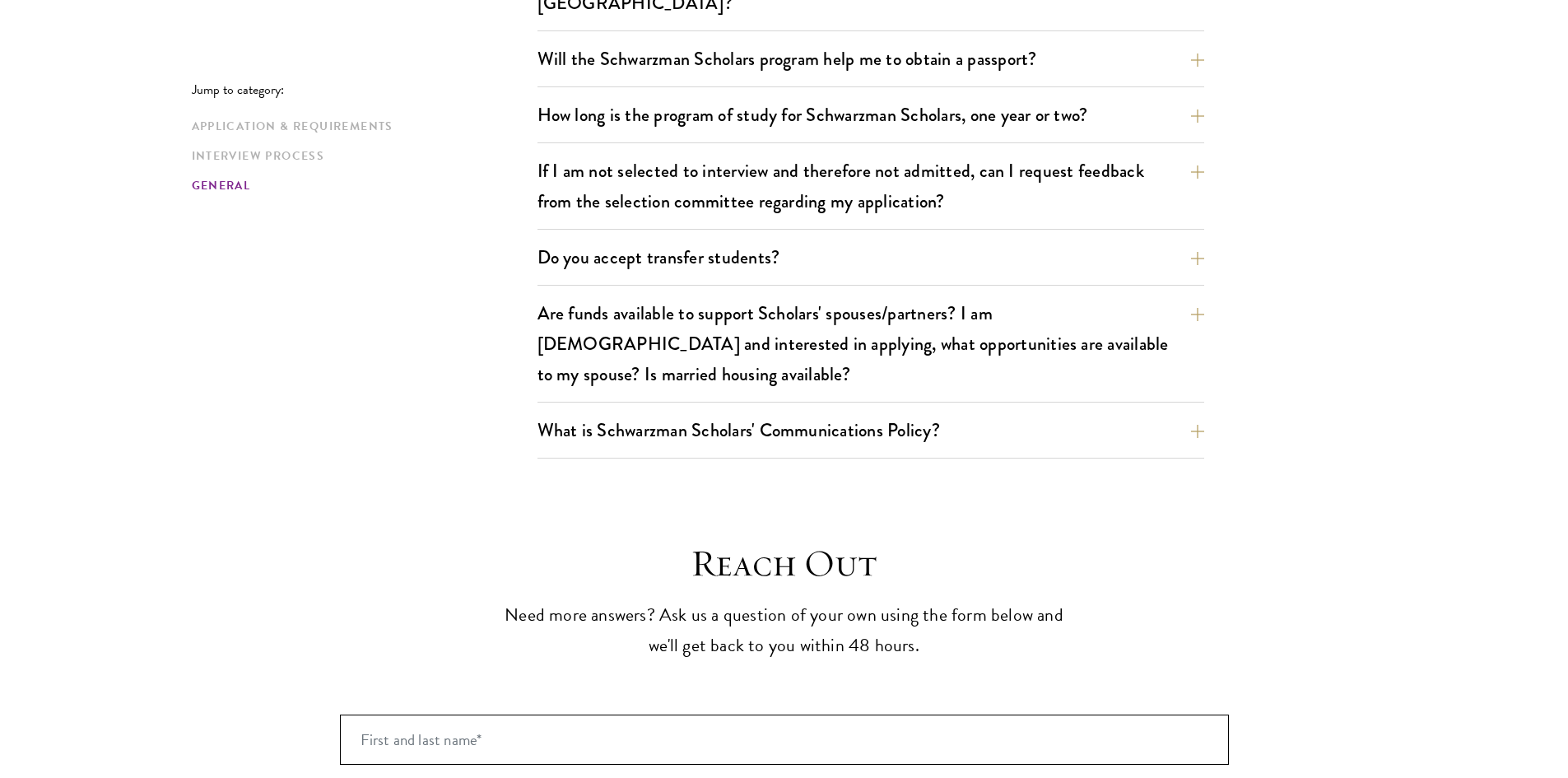
scroll to position [3126, 0]
